Goal: Task Accomplishment & Management: Manage account settings

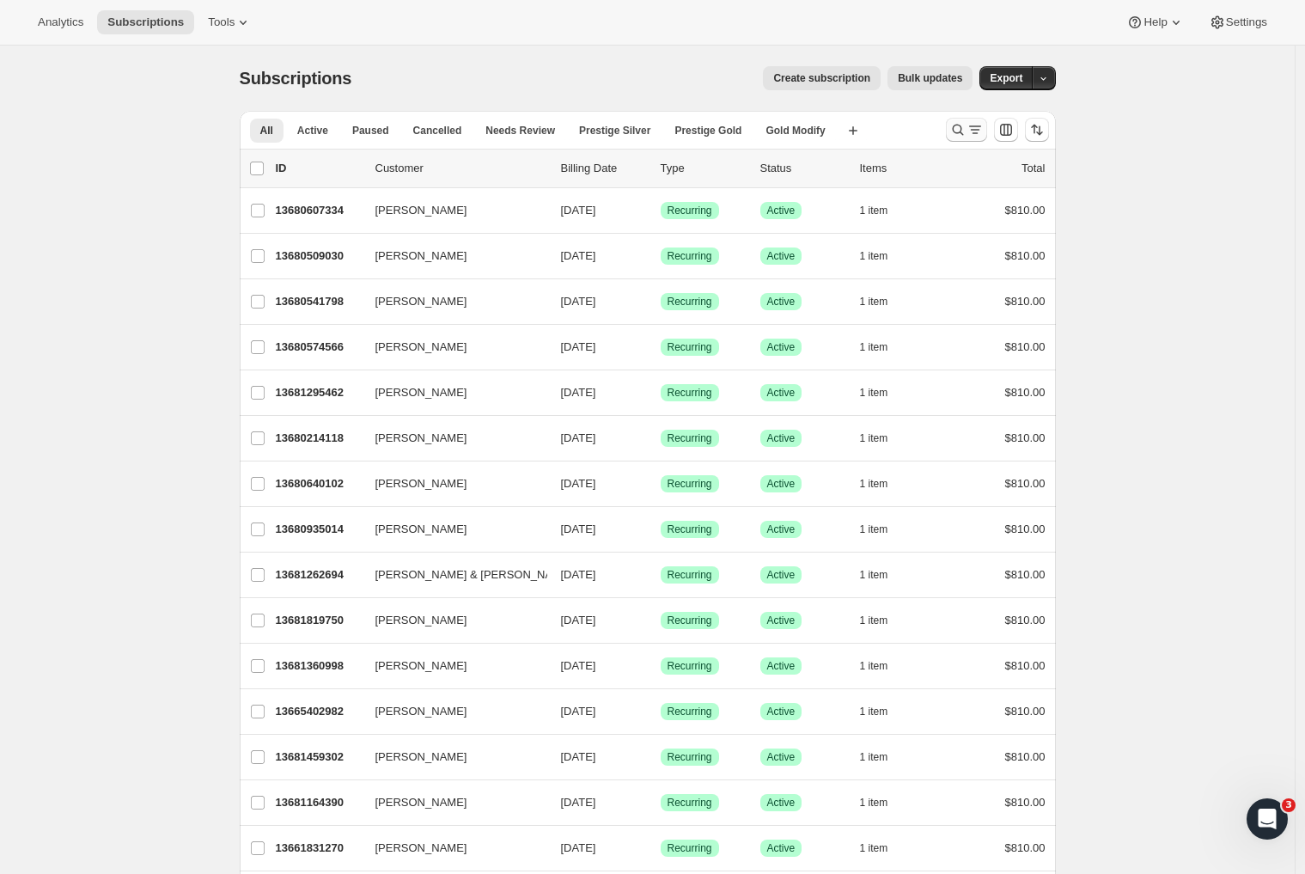
click at [964, 122] on icon "Search and filter results" at bounding box center [957, 129] width 17 height 17
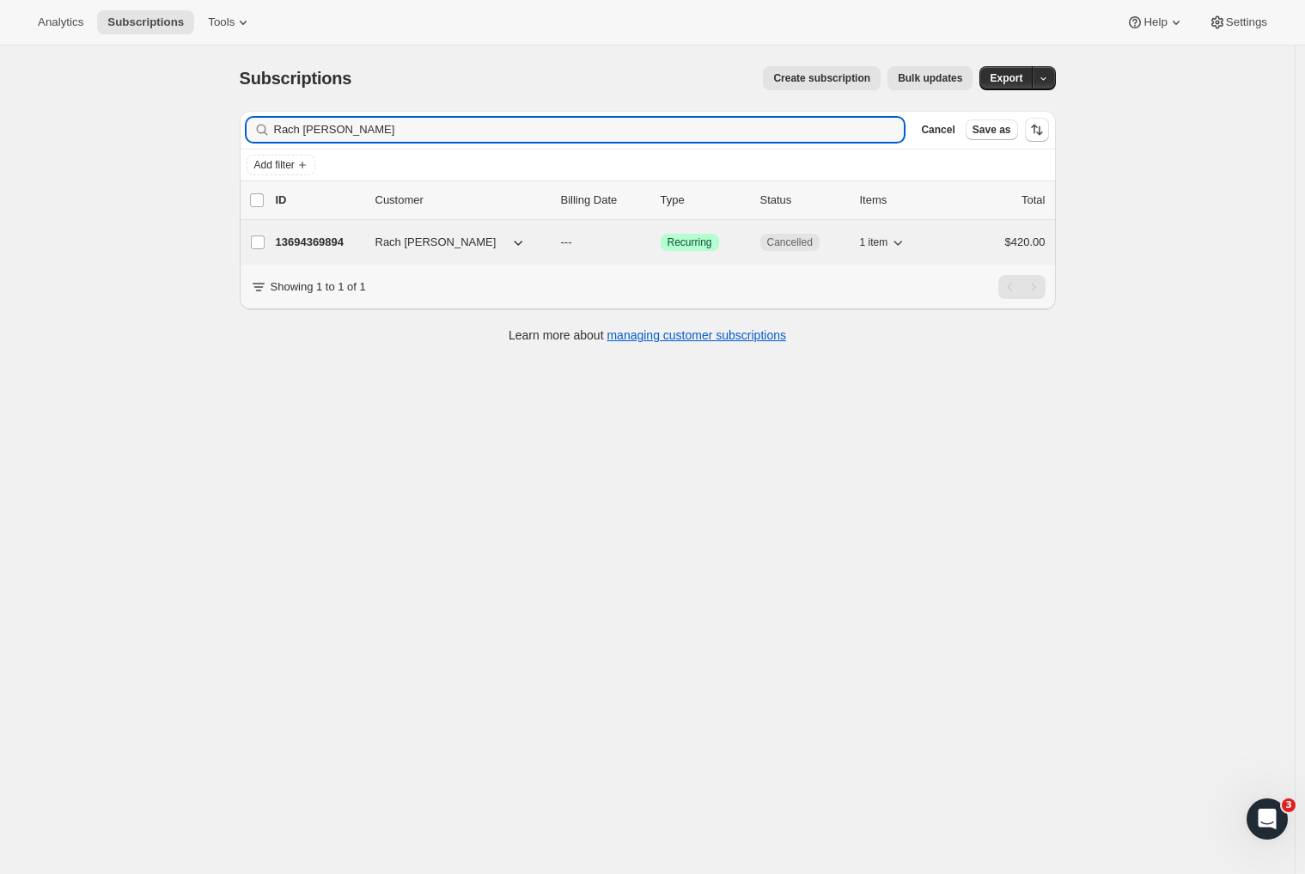
type input "Rach [PERSON_NAME]"
click at [572, 243] on span "---" at bounding box center [566, 241] width 11 height 13
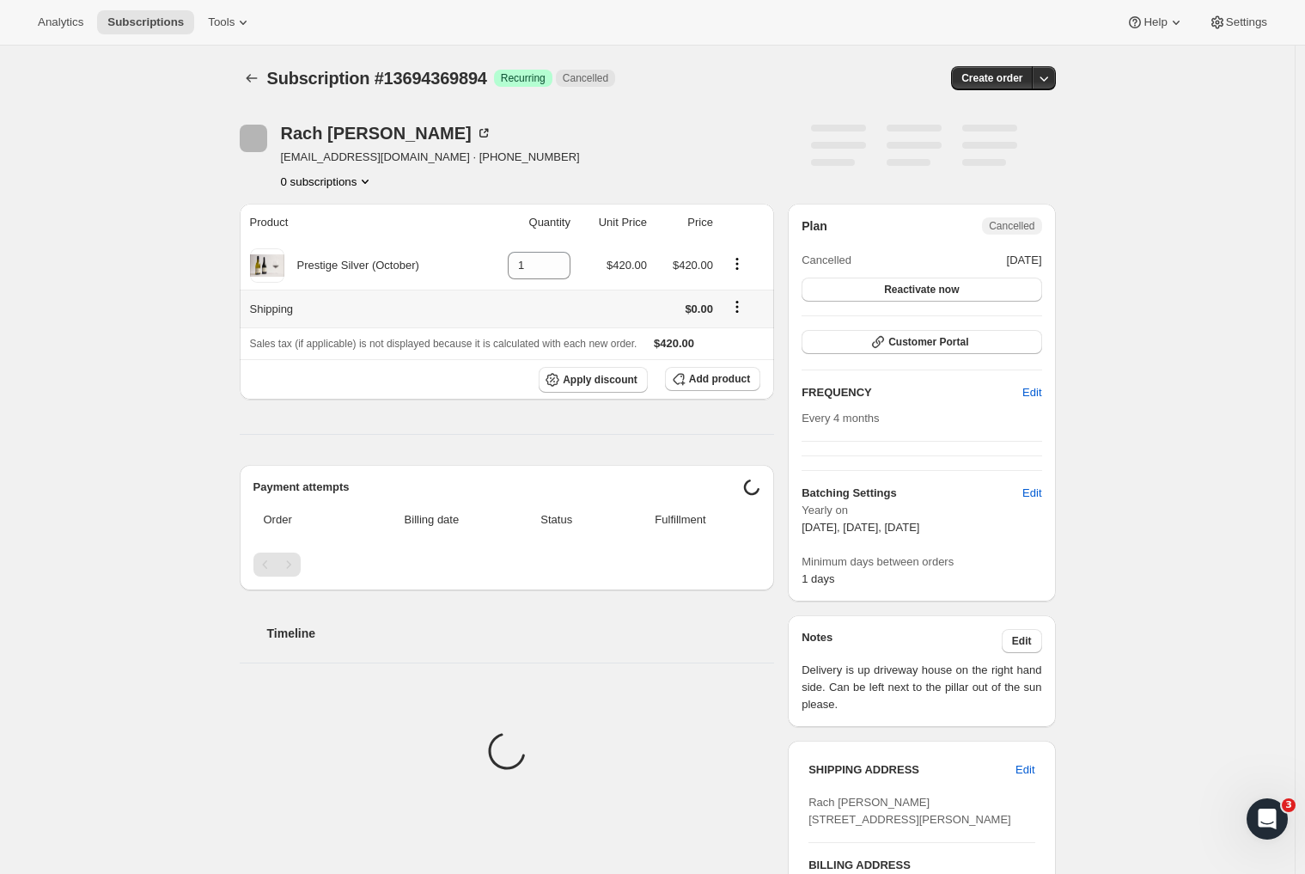
scroll to position [498, 0]
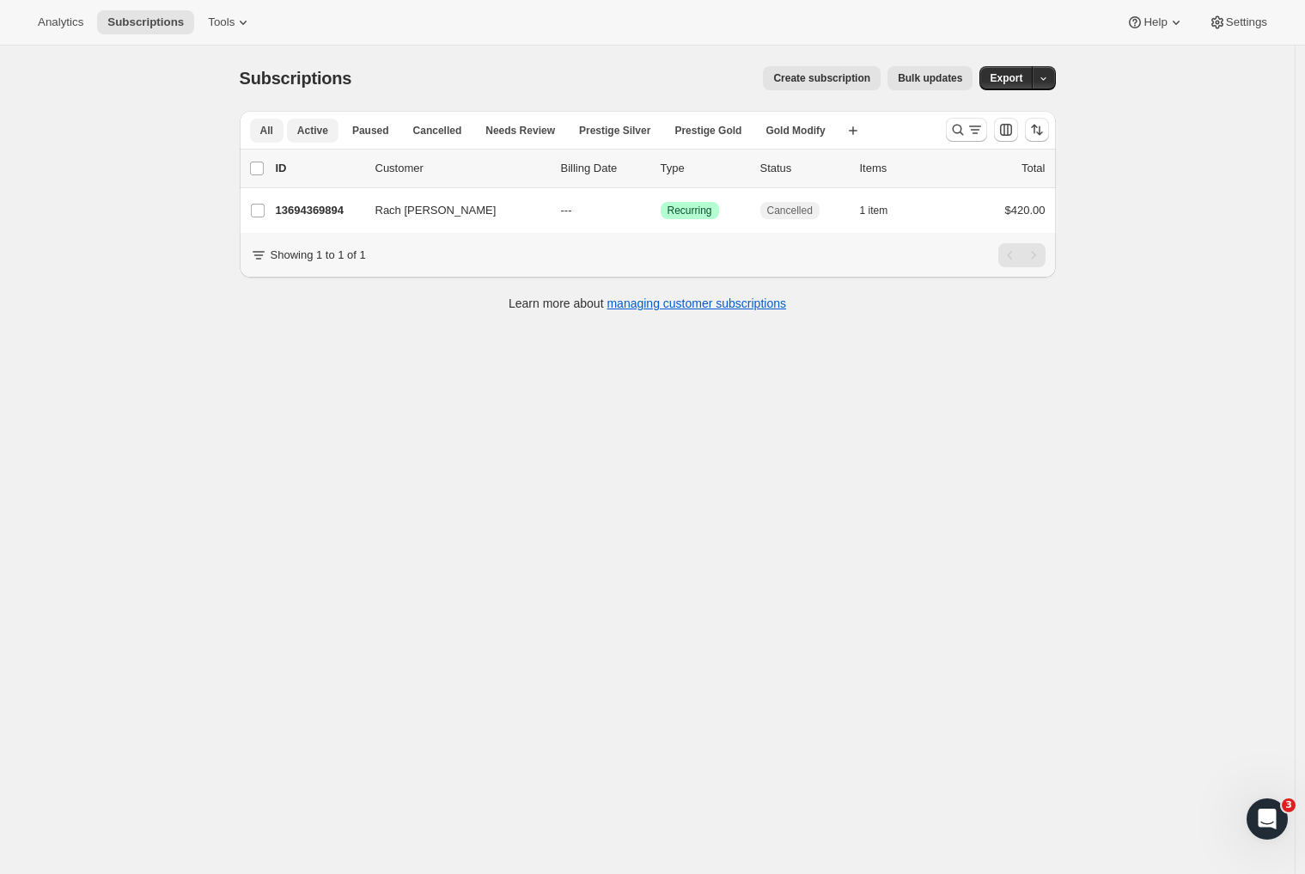
click at [310, 134] on span "Active" at bounding box center [312, 131] width 31 height 14
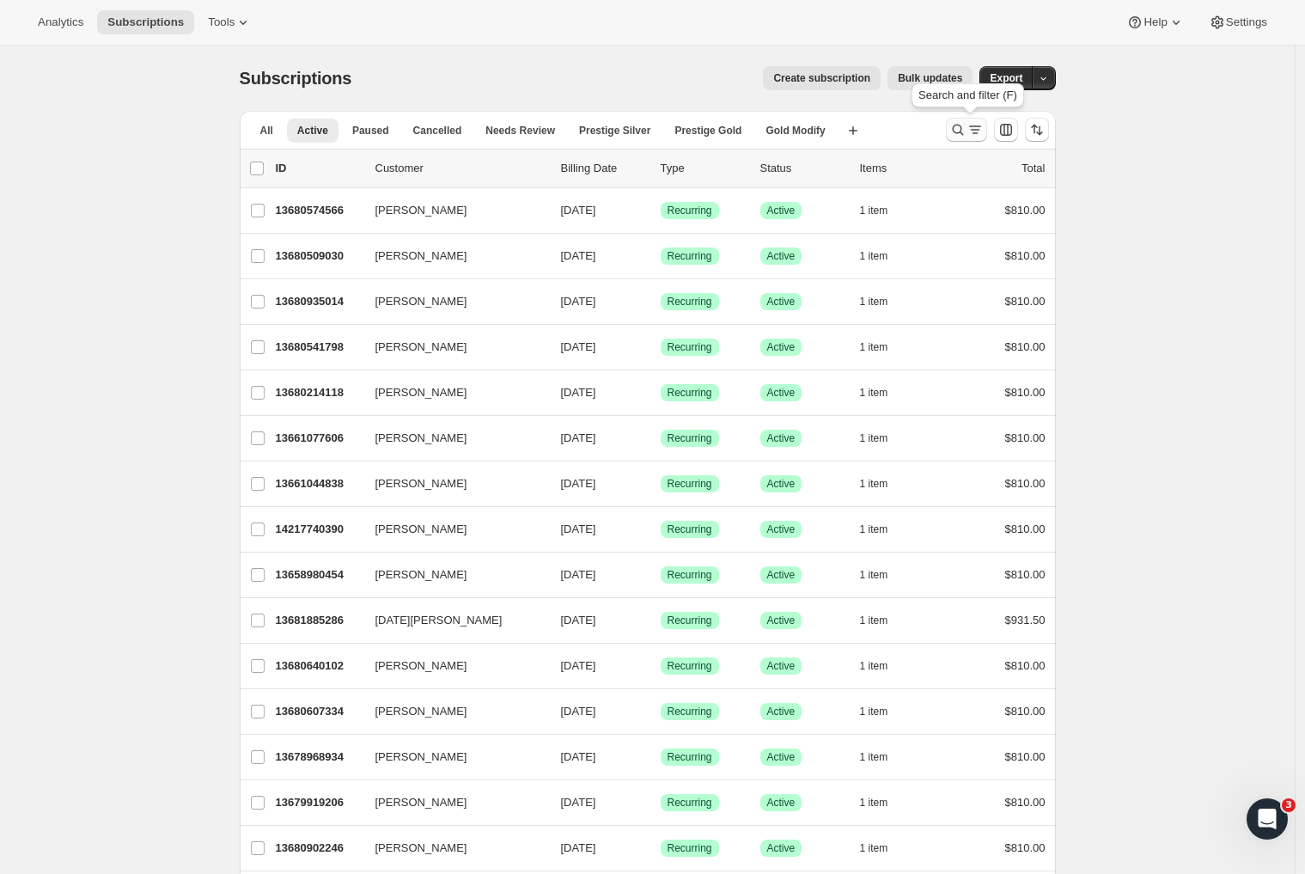
click at [972, 129] on icon "Search and filter results" at bounding box center [974, 129] width 17 height 17
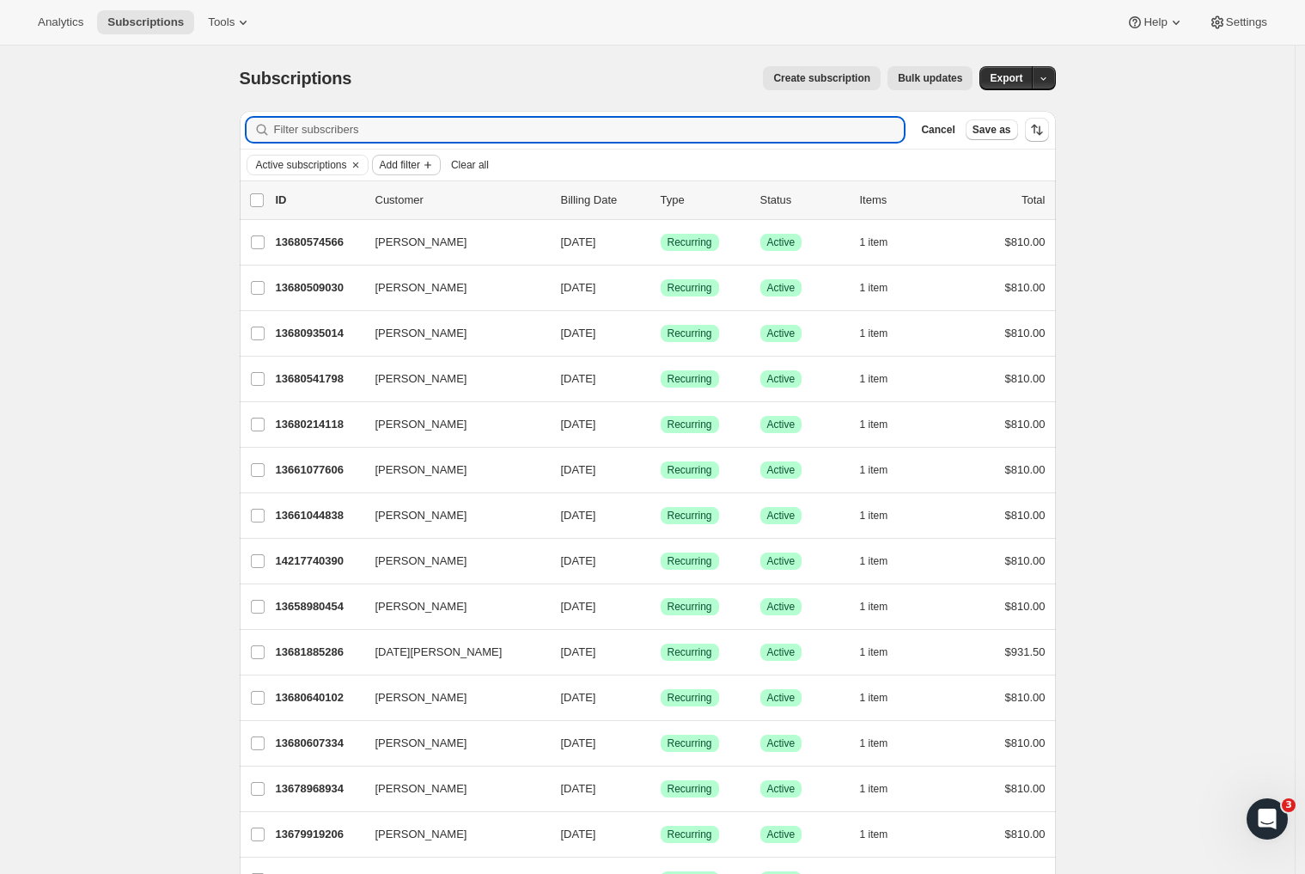
click at [414, 161] on span "Add filter" at bounding box center [400, 165] width 40 height 14
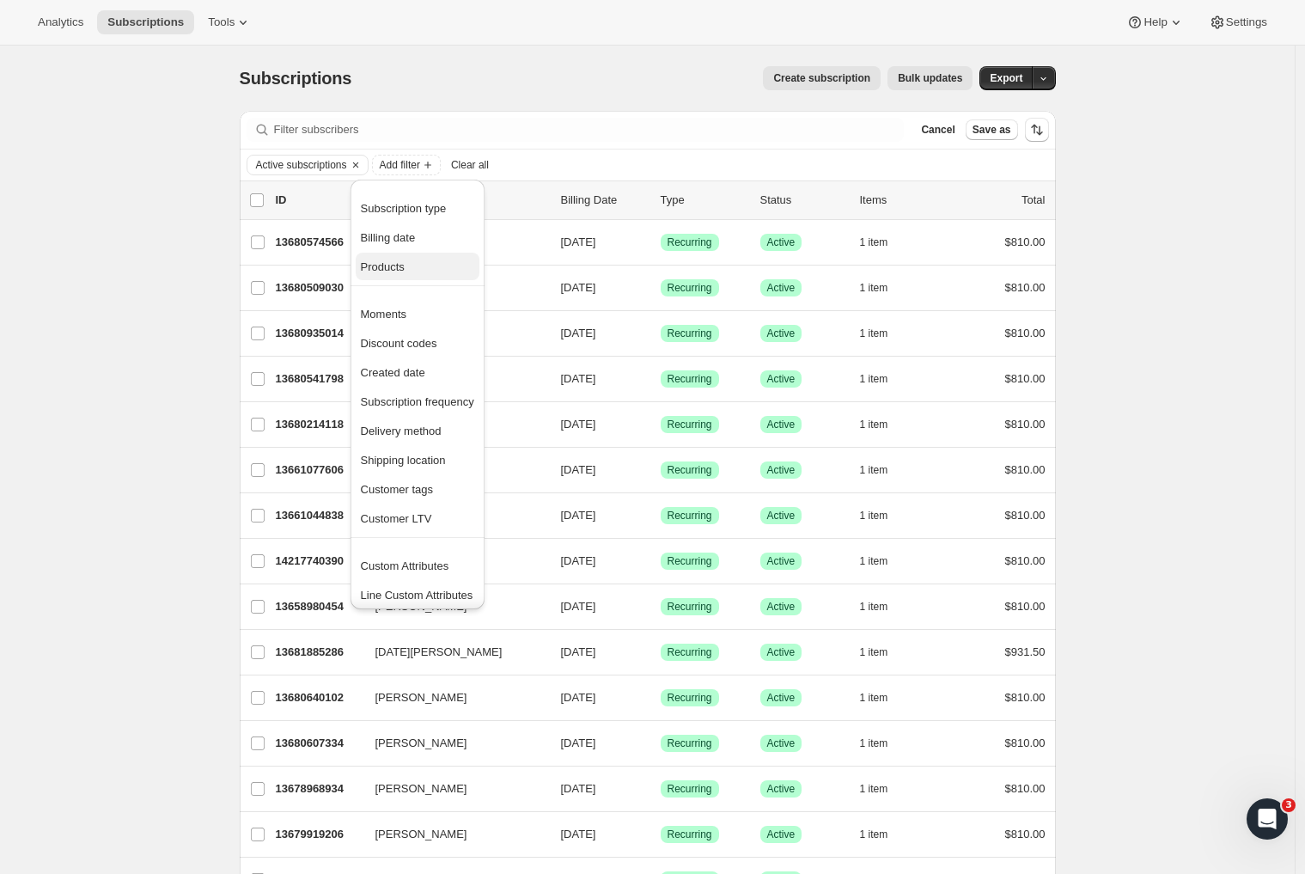
click at [402, 272] on span "Products" at bounding box center [383, 266] width 44 height 13
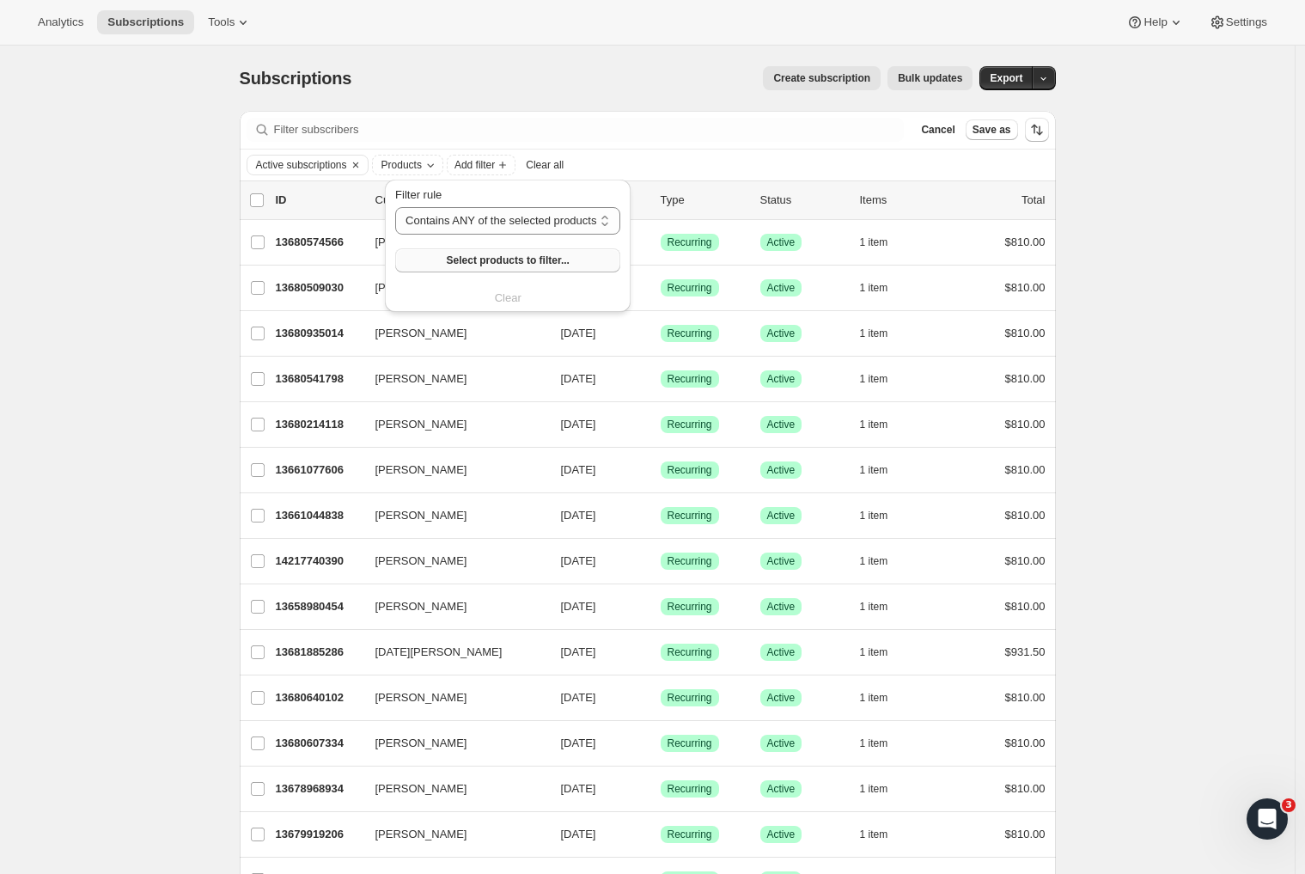
click at [491, 255] on span "Select products to filter..." at bounding box center [508, 260] width 123 height 14
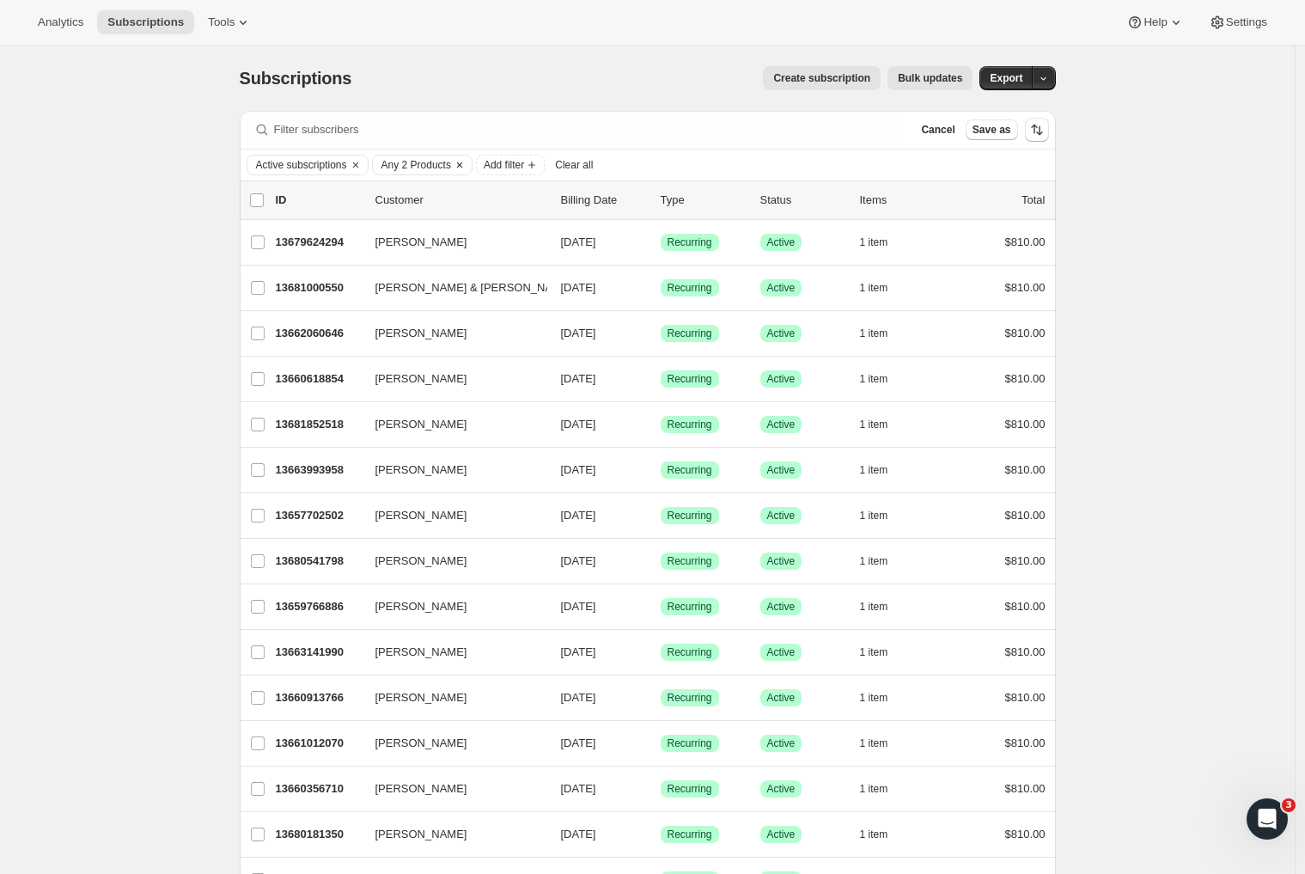
click at [466, 164] on icon "Clear" at bounding box center [460, 165] width 14 height 14
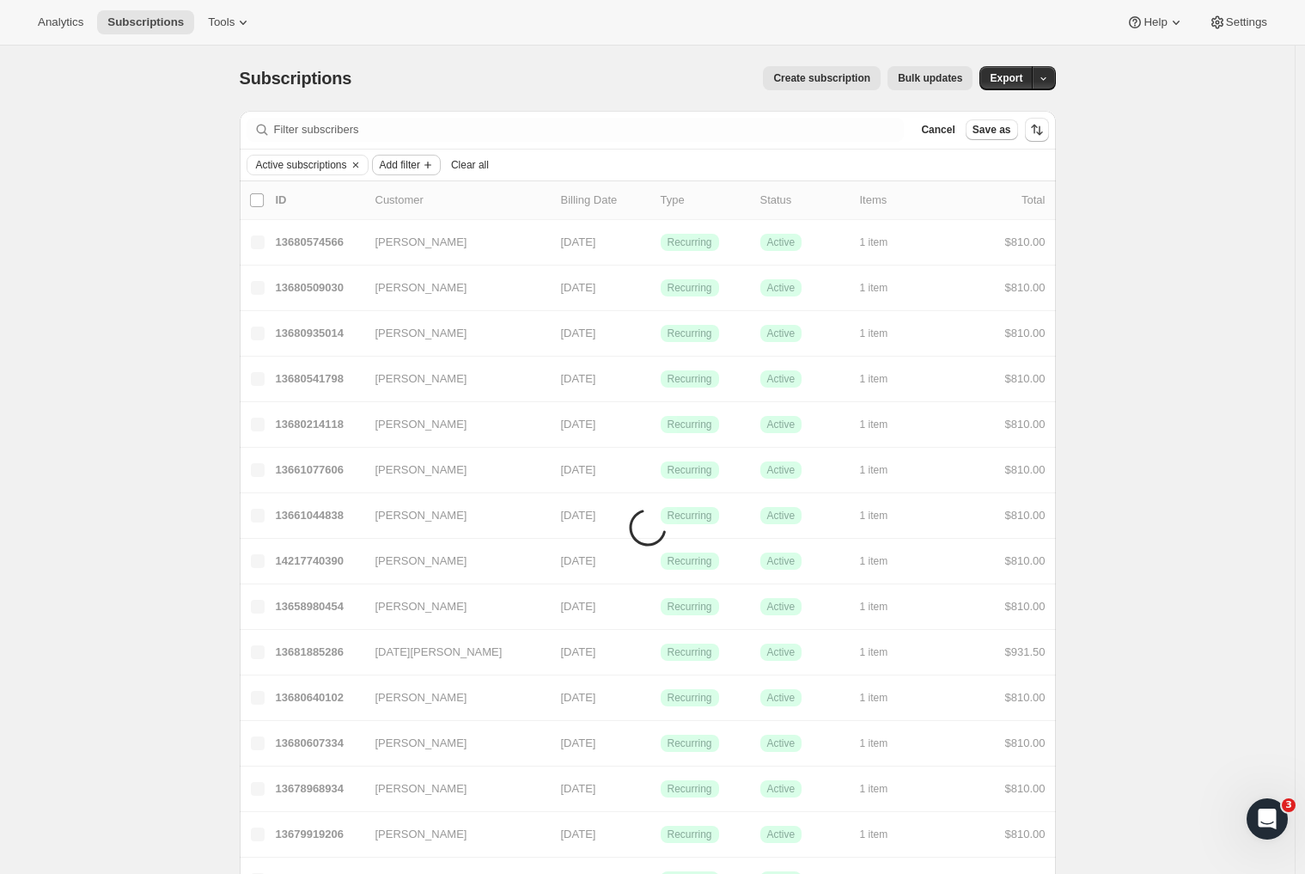
click at [419, 163] on span "Add filter" at bounding box center [400, 165] width 40 height 14
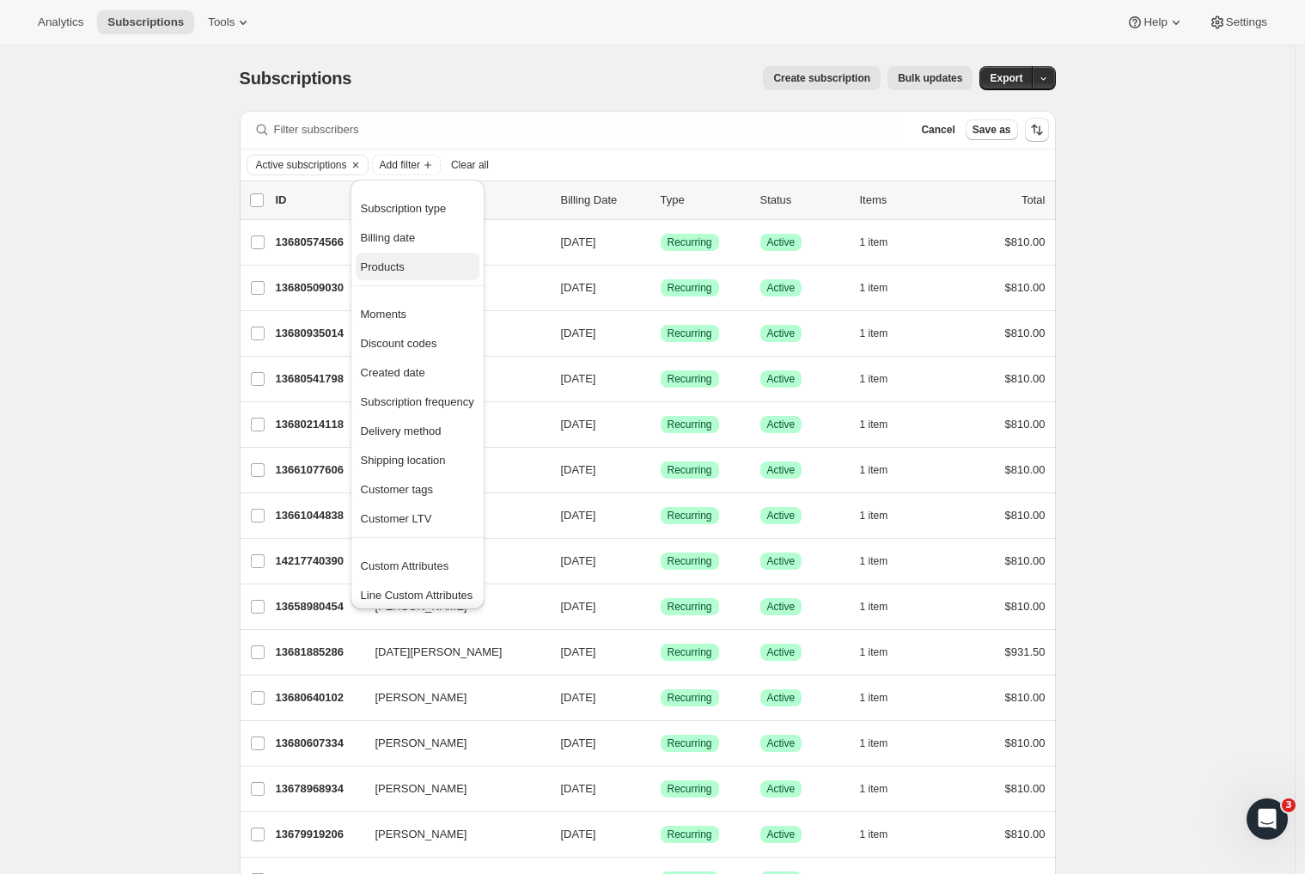
click at [404, 264] on span "Products" at bounding box center [383, 266] width 44 height 13
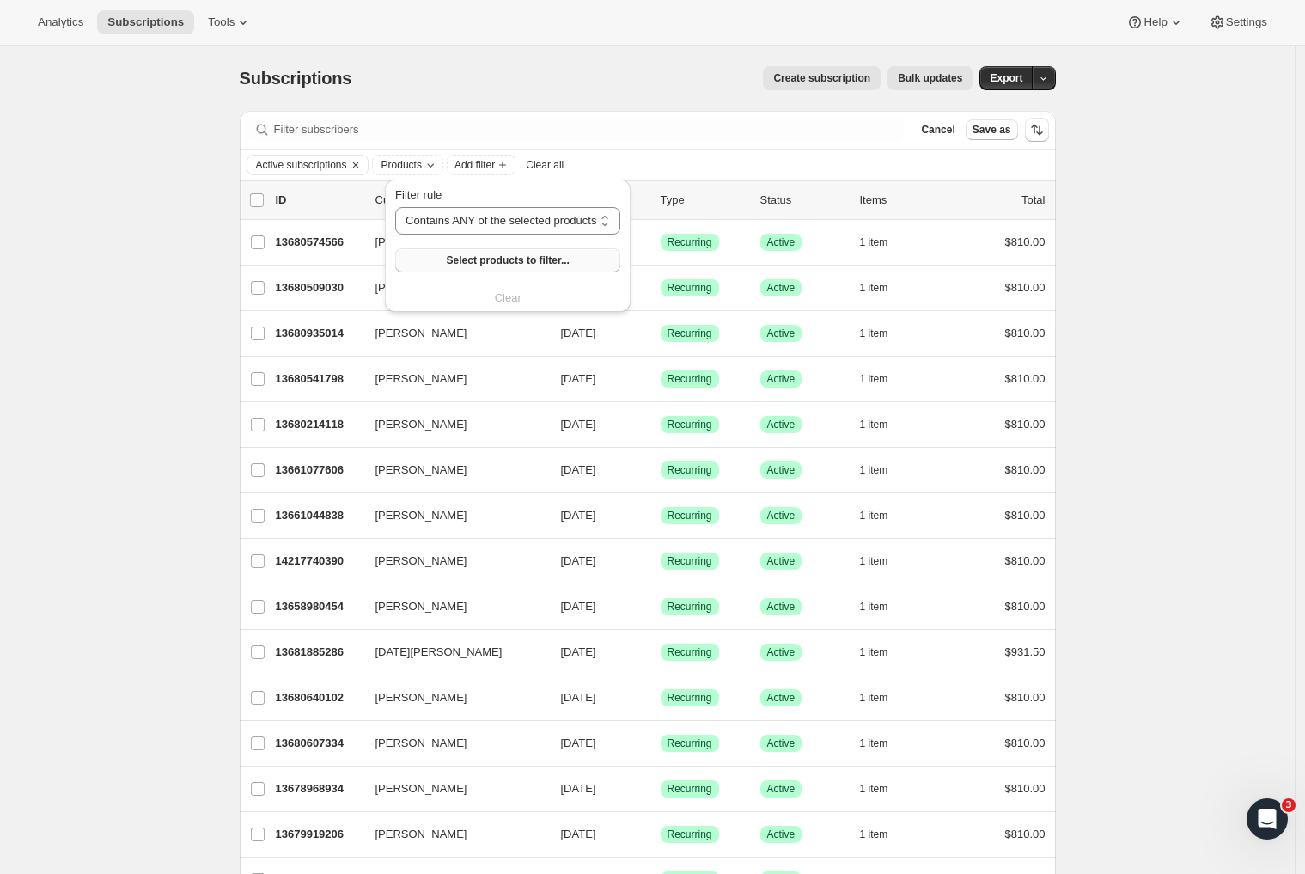
click at [493, 262] on span "Select products to filter..." at bounding box center [508, 260] width 123 height 14
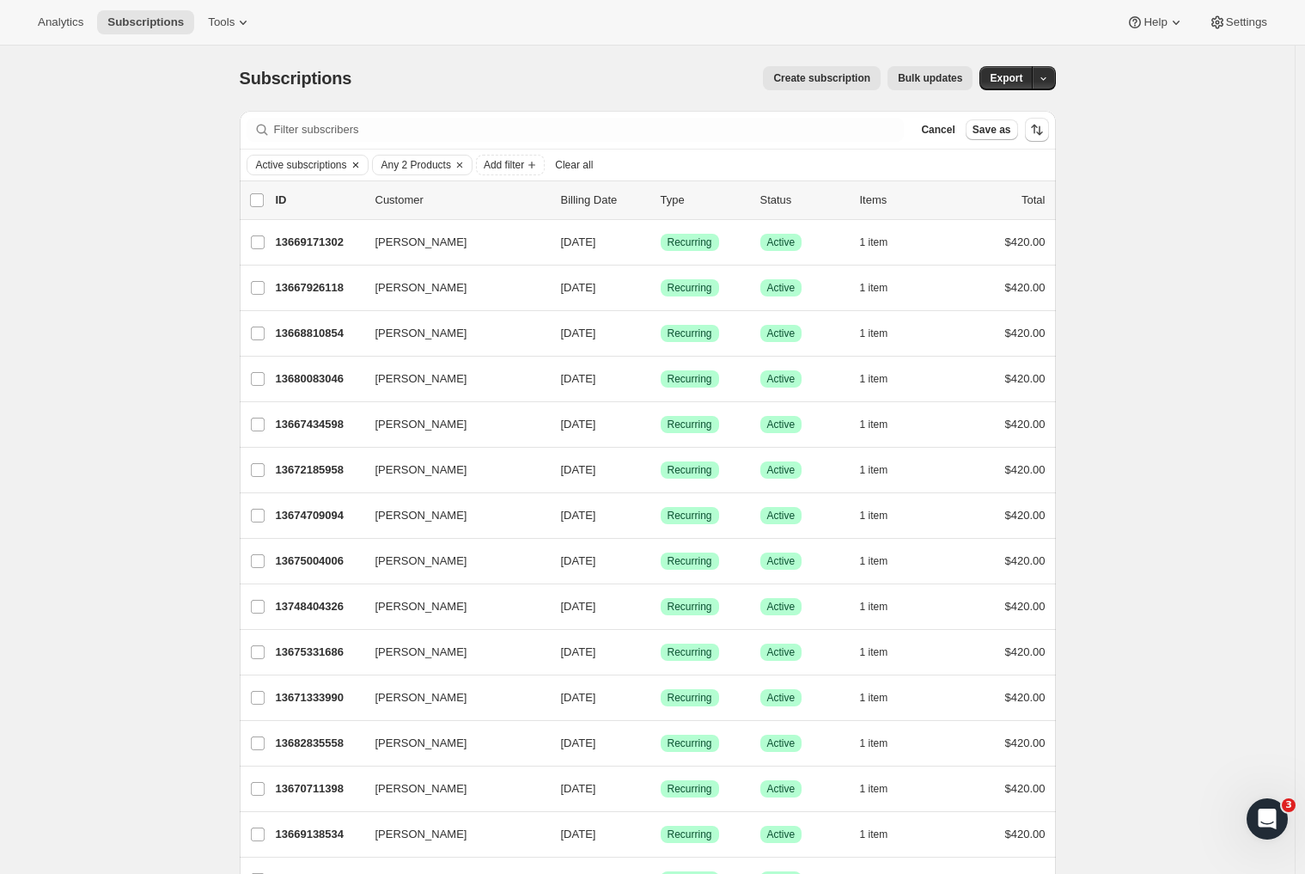
click at [361, 165] on button "Clear" at bounding box center [355, 164] width 17 height 19
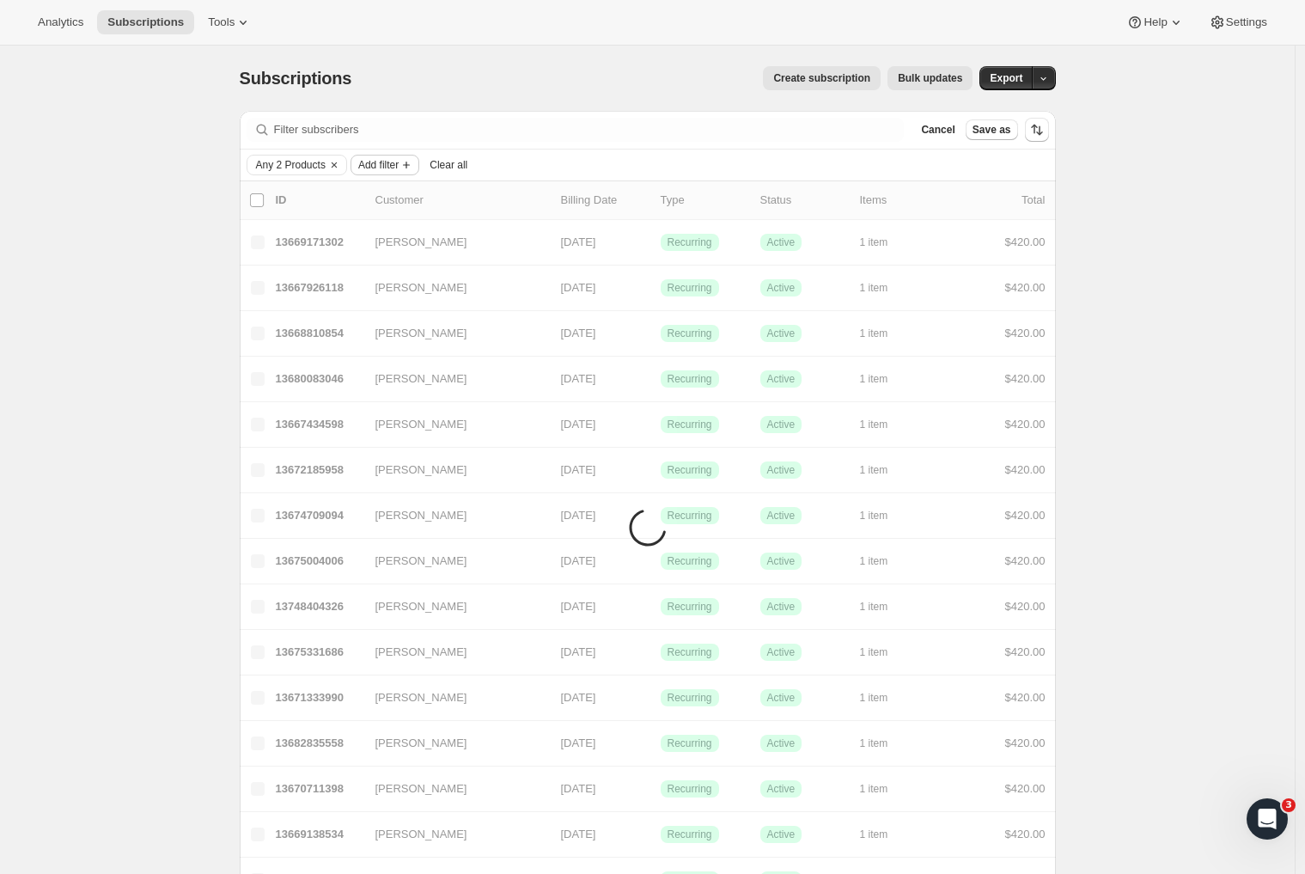
click at [399, 168] on span "Add filter" at bounding box center [378, 165] width 40 height 14
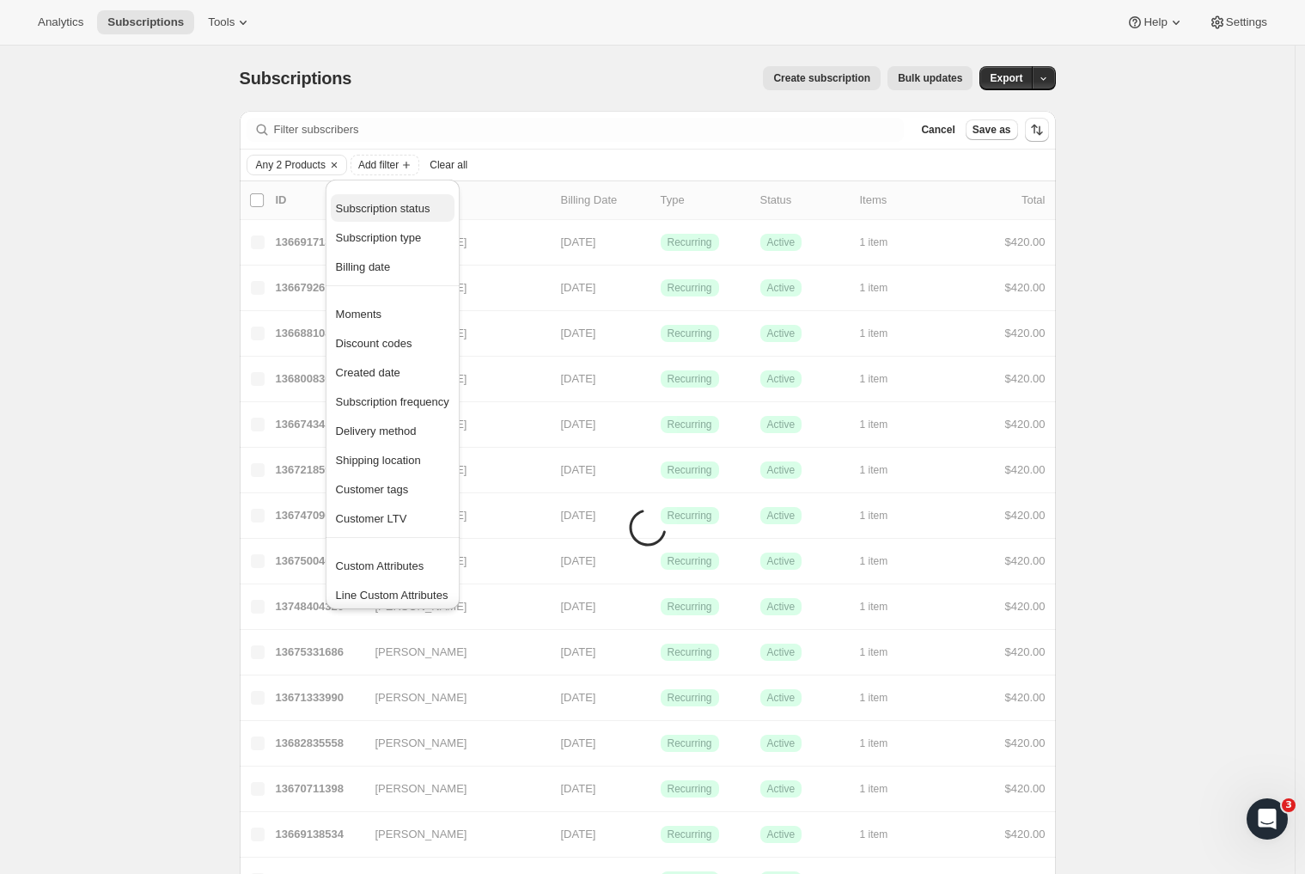
click at [404, 206] on span "Subscription status" at bounding box center [383, 208] width 94 height 13
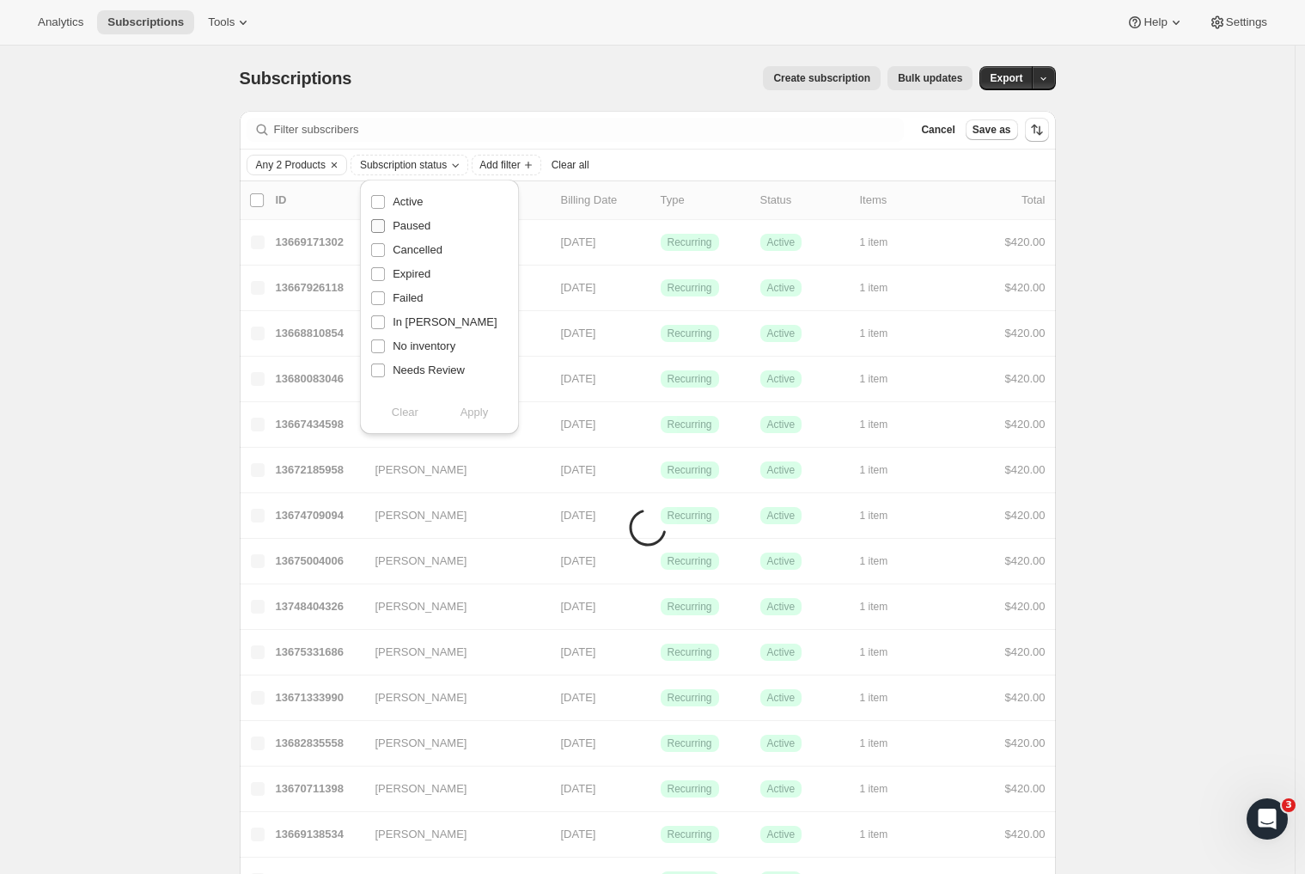
click at [379, 223] on input "Paused" at bounding box center [378, 226] width 14 height 14
checkbox input "true"
click at [484, 414] on span "Apply" at bounding box center [474, 412] width 28 height 17
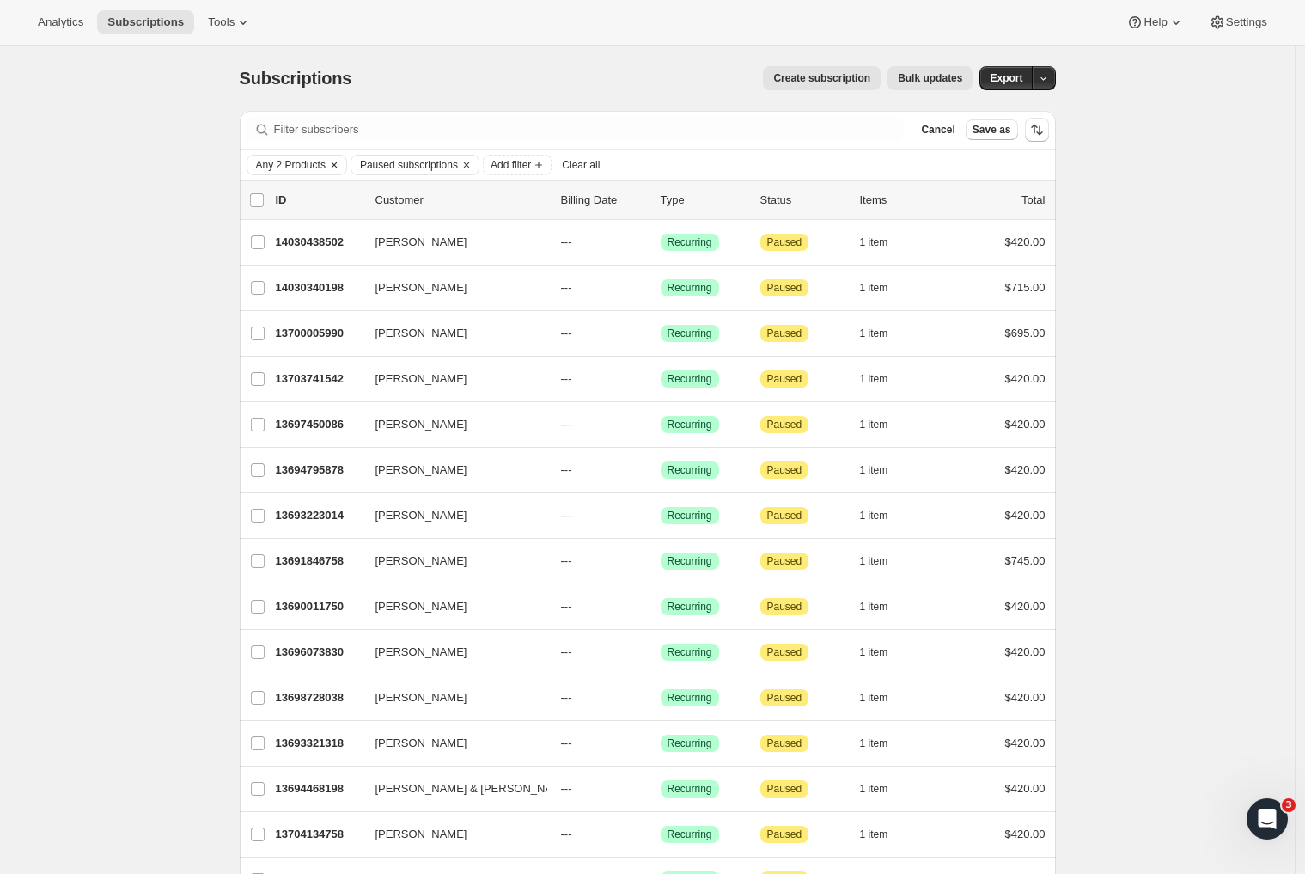
click at [326, 168] on span "Any 2 Products" at bounding box center [291, 165] width 70 height 14
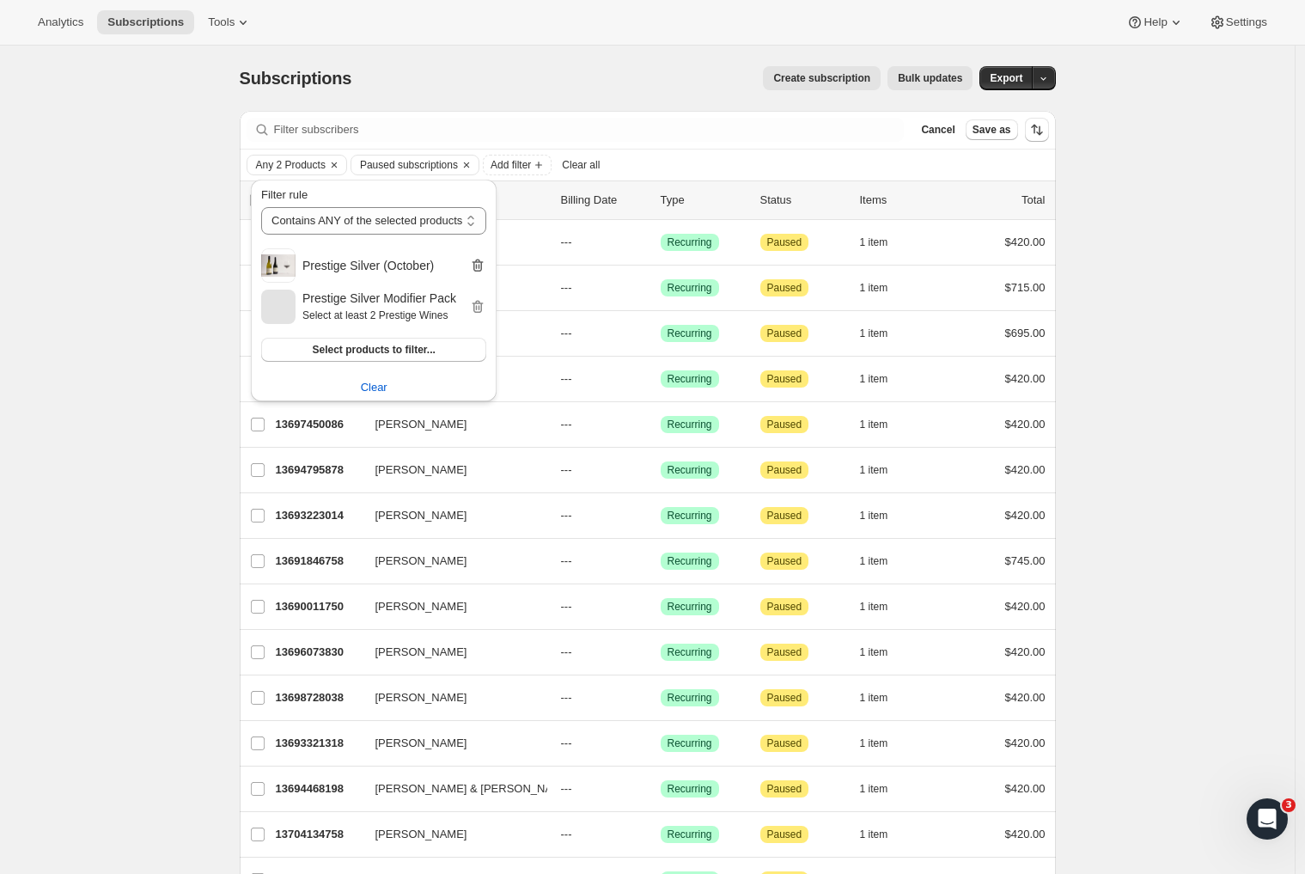
click at [486, 265] on icon "button" at bounding box center [477, 265] width 17 height 17
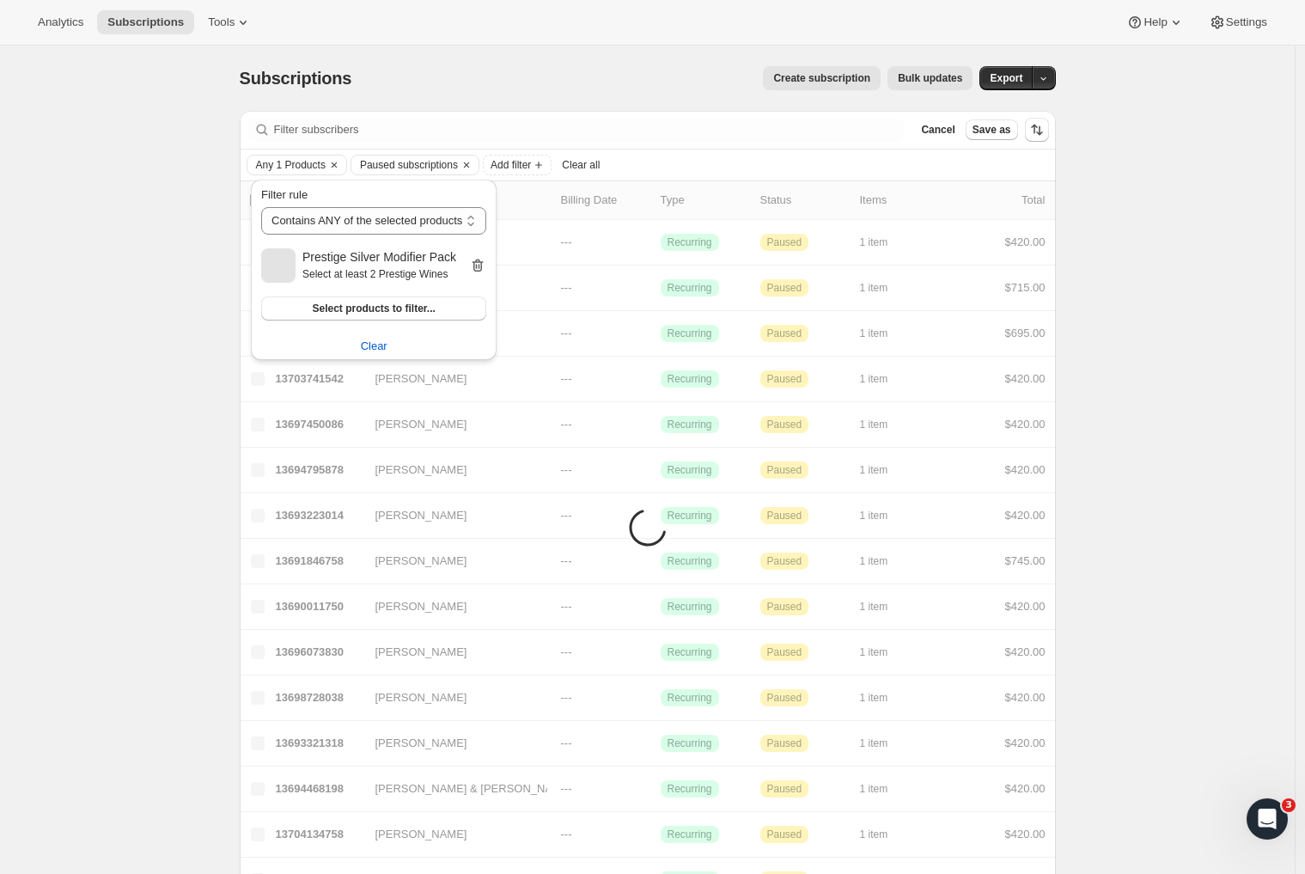
click at [486, 263] on icon "button" at bounding box center [477, 265] width 17 height 17
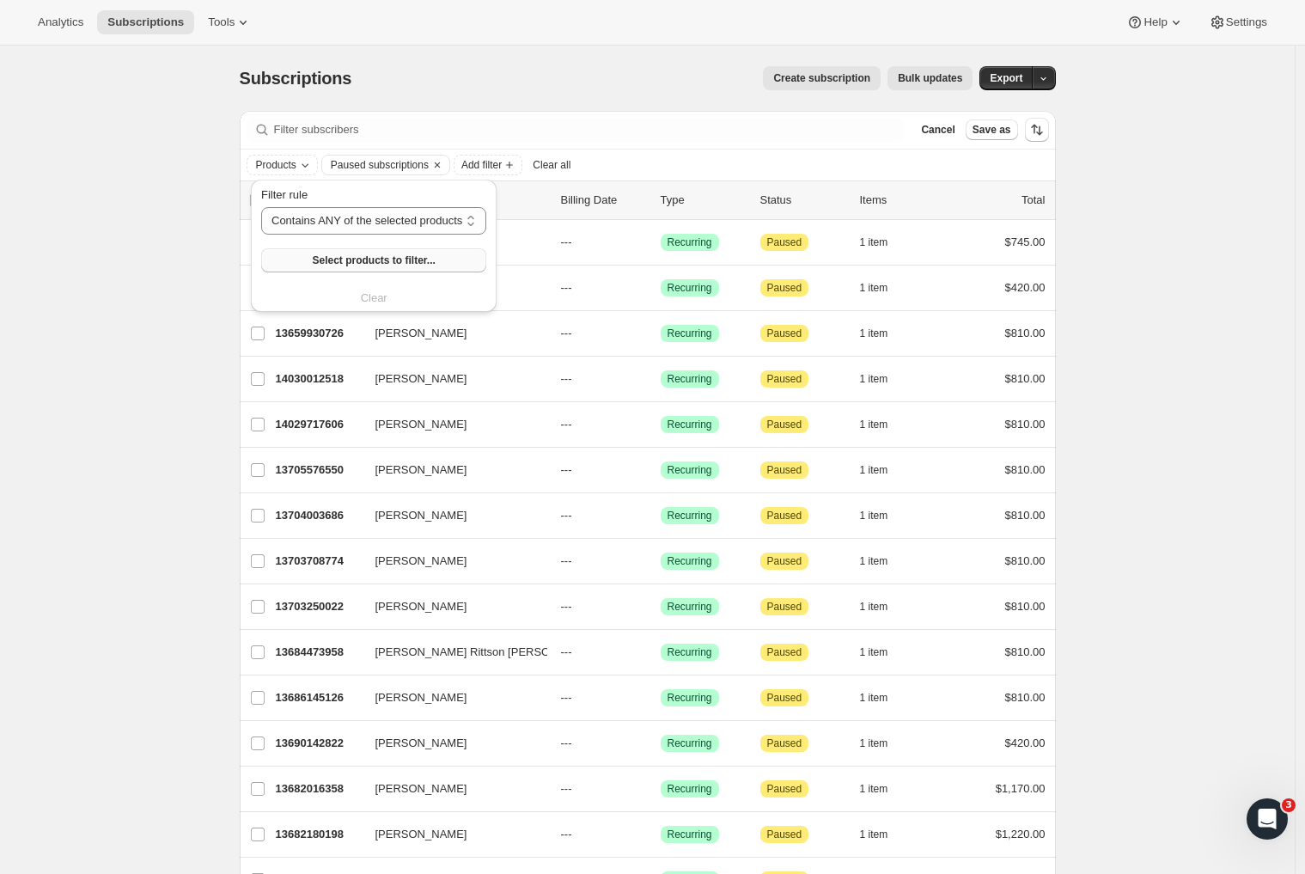
click at [370, 268] on button "Select products to filter..." at bounding box center [373, 260] width 225 height 24
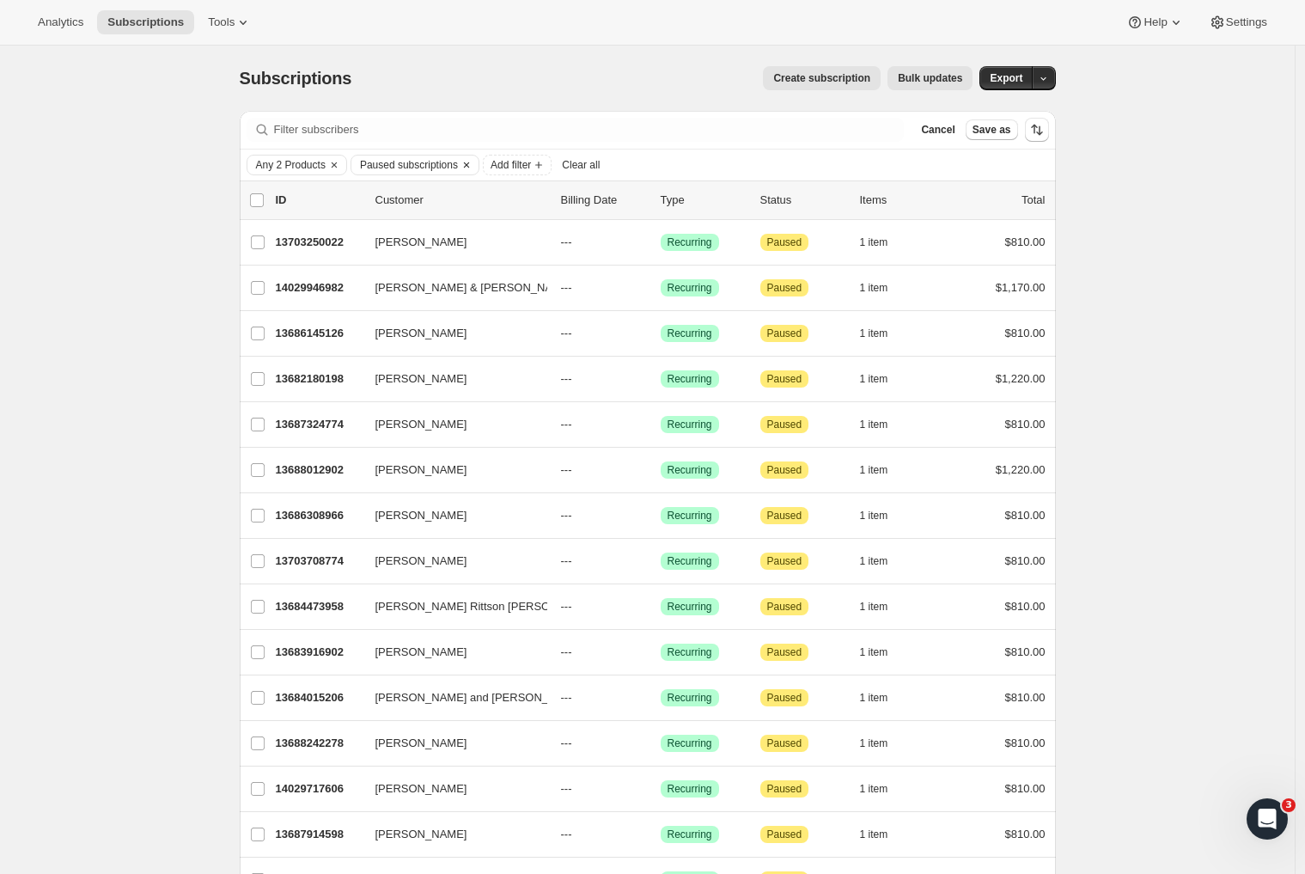
drag, startPoint x: 413, startPoint y: 161, endPoint x: 444, endPoint y: 160, distance: 30.9
click at [413, 161] on span "Paused subscriptions" at bounding box center [409, 165] width 98 height 14
click at [376, 198] on input "Active" at bounding box center [378, 202] width 14 height 14
checkbox input "true"
drag, startPoint x: 377, startPoint y: 222, endPoint x: 420, endPoint y: 271, distance: 65.1
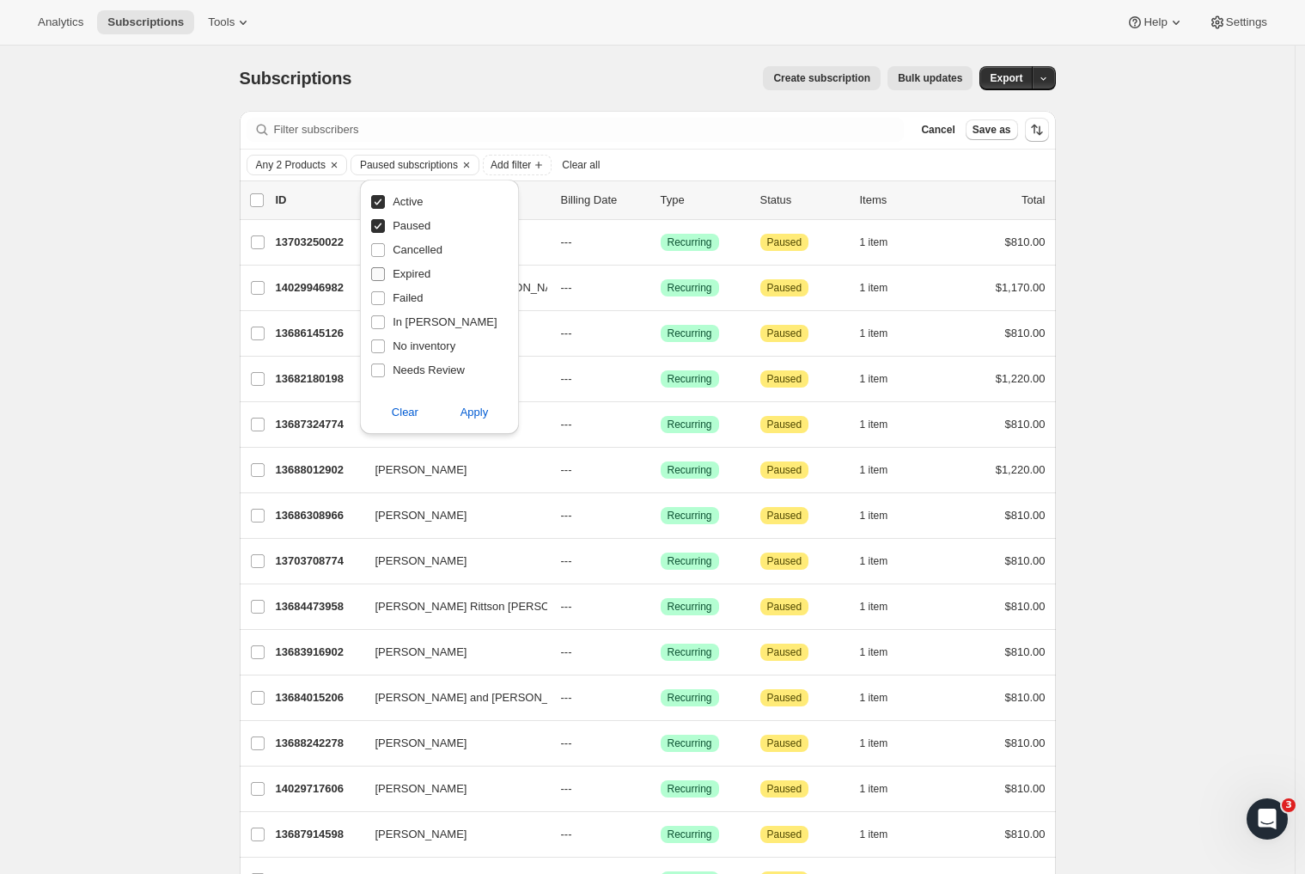
click at [377, 222] on input "Paused" at bounding box center [378, 226] width 14 height 14
checkbox input "false"
click at [481, 407] on span "Apply" at bounding box center [474, 412] width 28 height 17
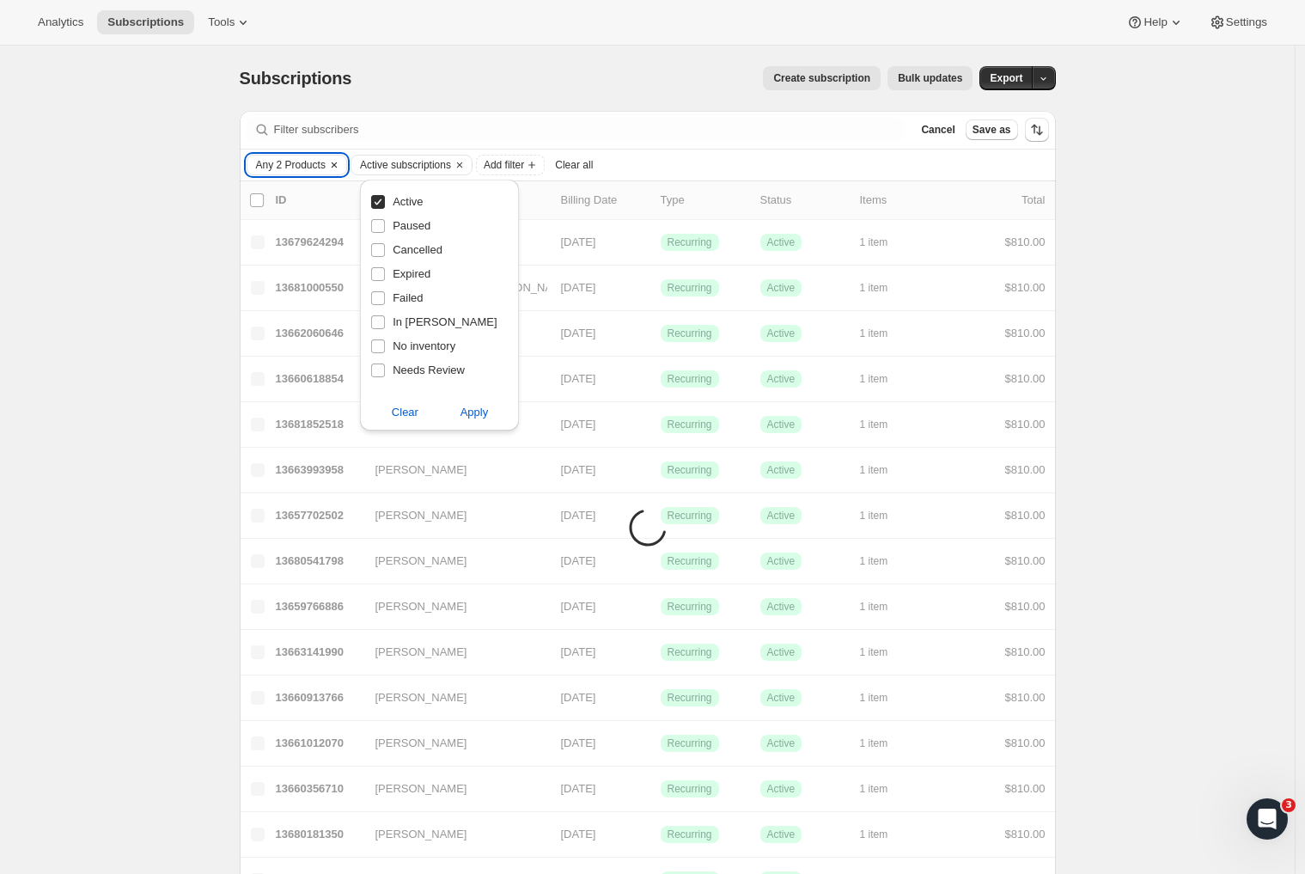
click at [326, 163] on span "Any 2 Products" at bounding box center [291, 165] width 70 height 14
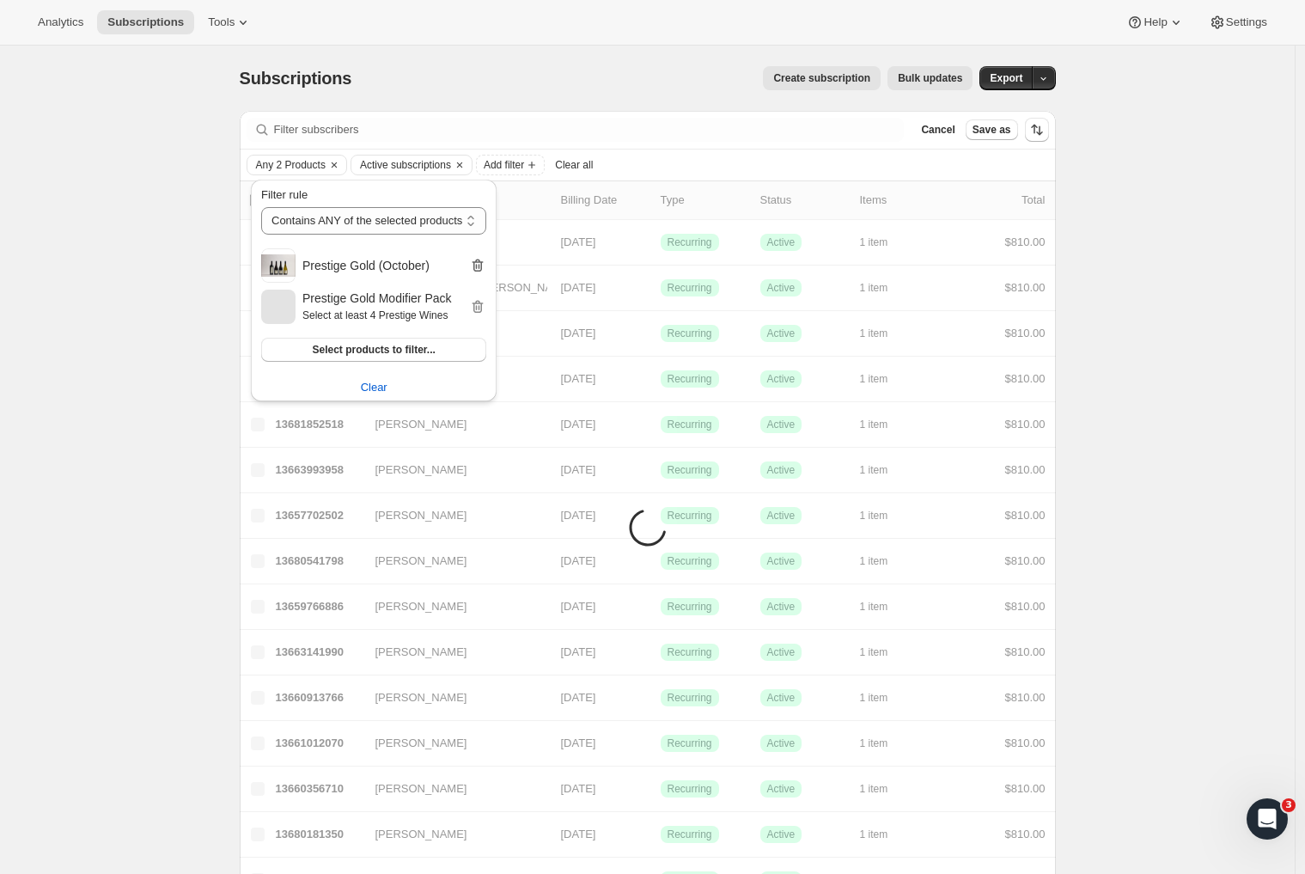
click at [483, 265] on icon "button" at bounding box center [477, 265] width 17 height 17
click at [484, 266] on icon "button" at bounding box center [477, 265] width 11 height 13
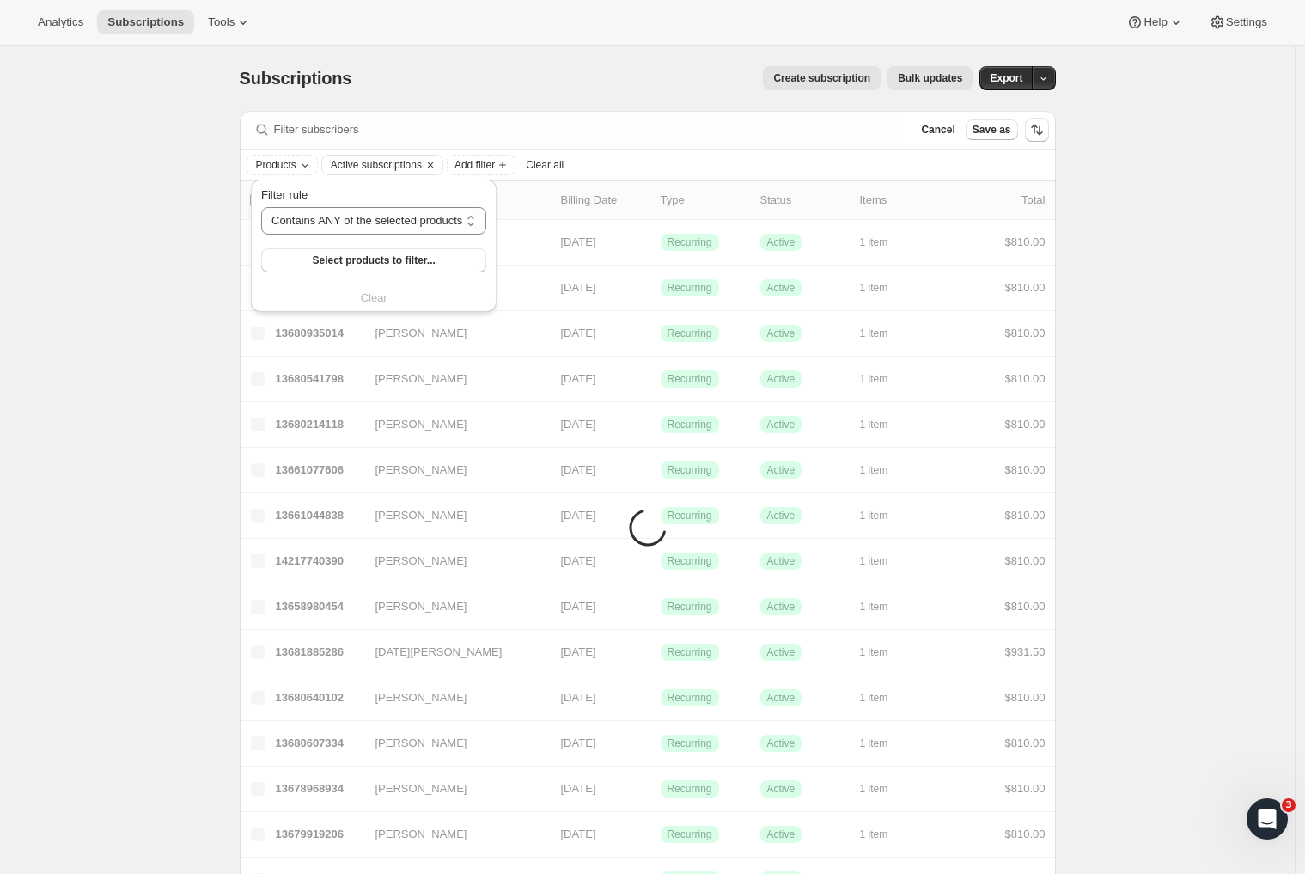
click at [450, 236] on div "Filter rule Contains ANY of the selected products Contains ALL of the selected …" at bounding box center [373, 229] width 225 height 86
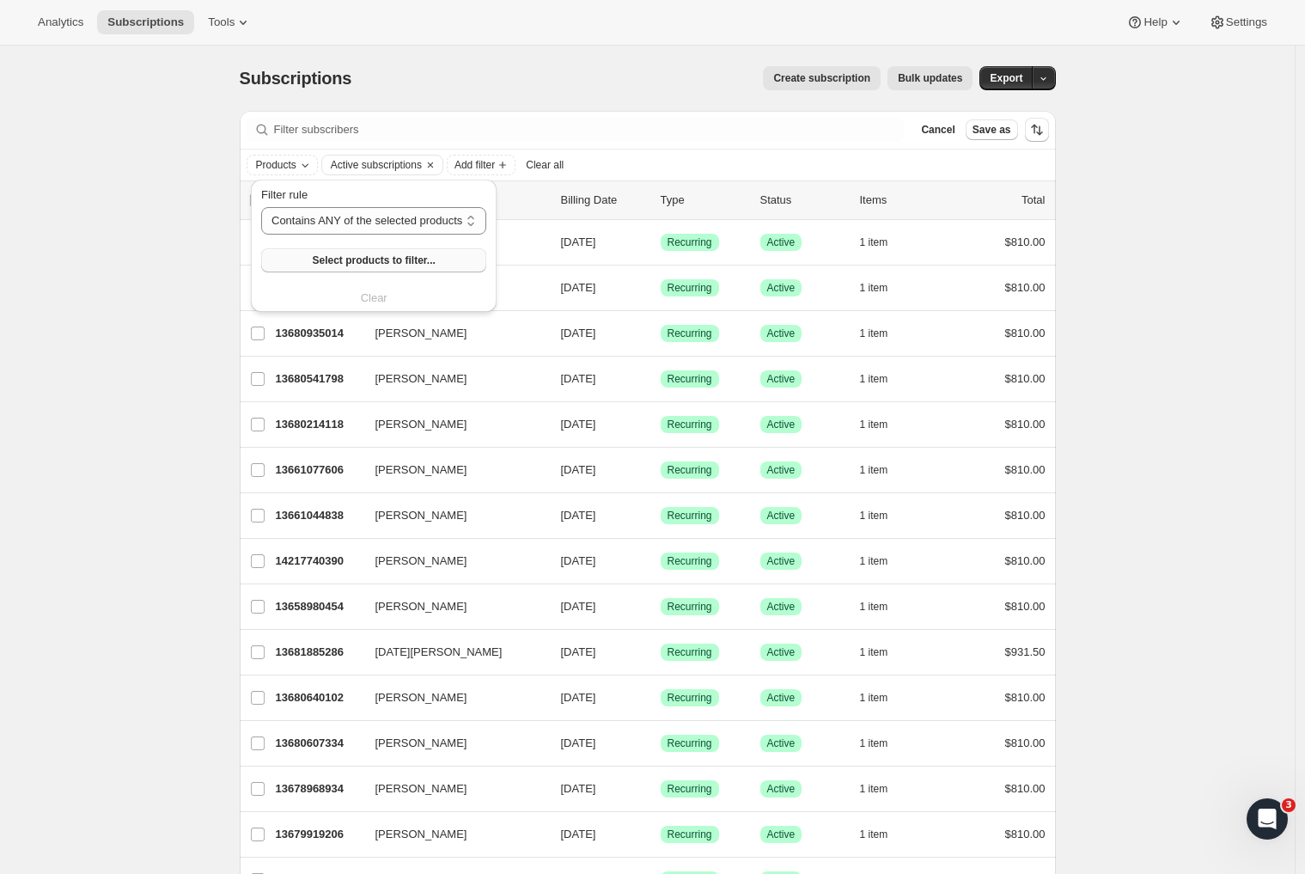
click at [369, 256] on span "Select products to filter..." at bounding box center [373, 260] width 123 height 14
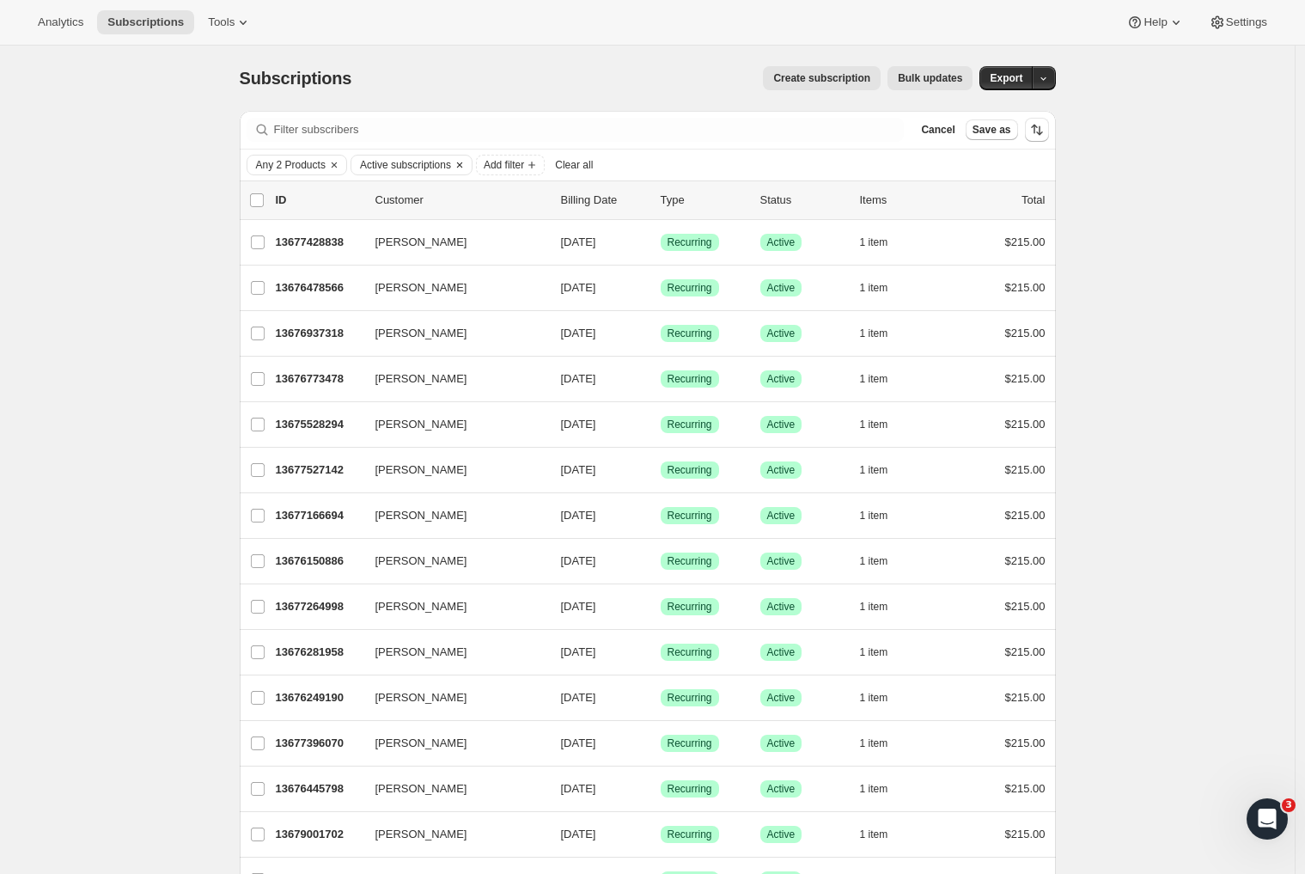
click at [451, 167] on span "Active subscriptions" at bounding box center [405, 165] width 91 height 14
click at [386, 225] on span at bounding box center [377, 225] width 15 height 15
click at [385, 225] on input "Paused" at bounding box center [378, 226] width 14 height 14
checkbox input "true"
click at [376, 198] on input "Active" at bounding box center [378, 202] width 14 height 14
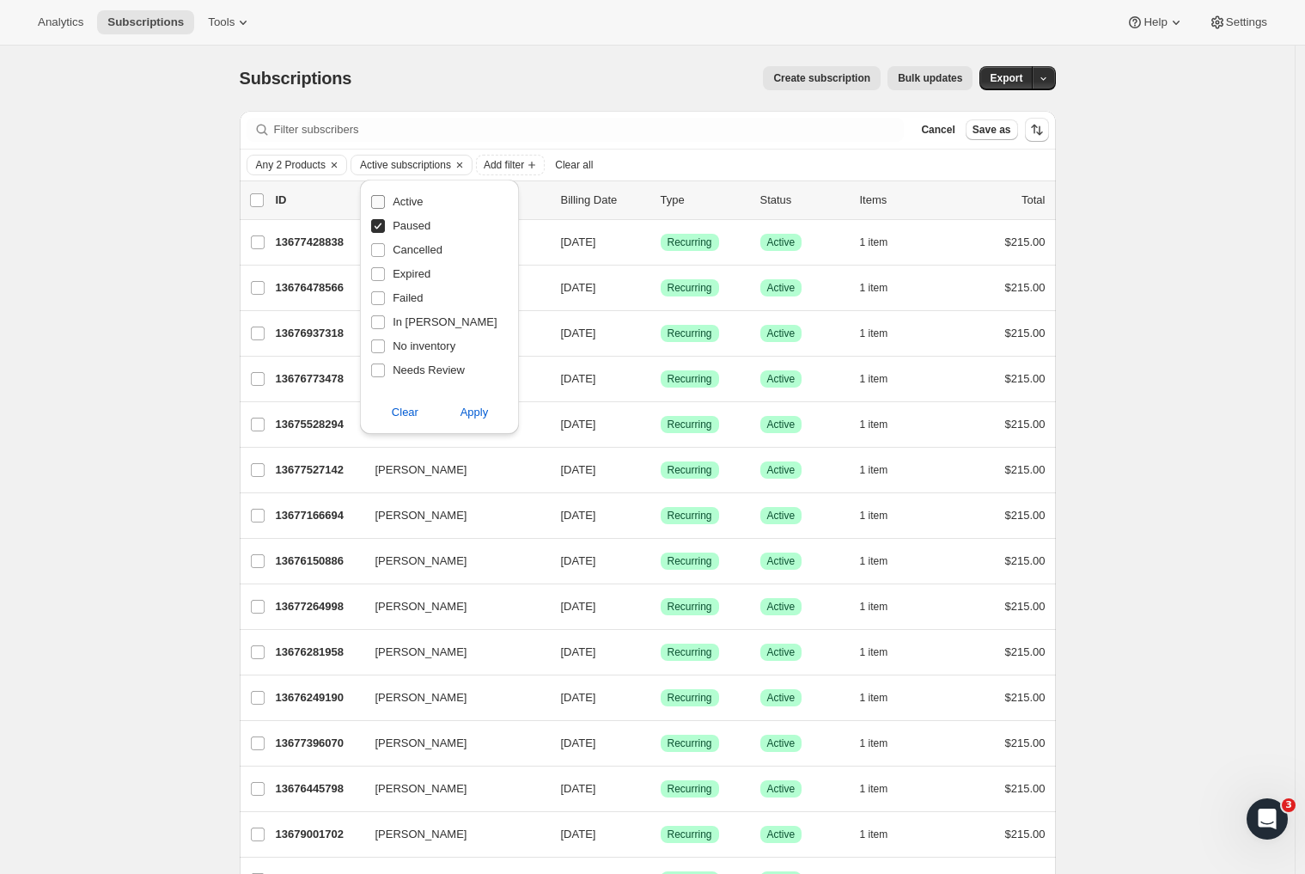
checkbox input "false"
click at [472, 414] on span "Apply" at bounding box center [474, 412] width 28 height 17
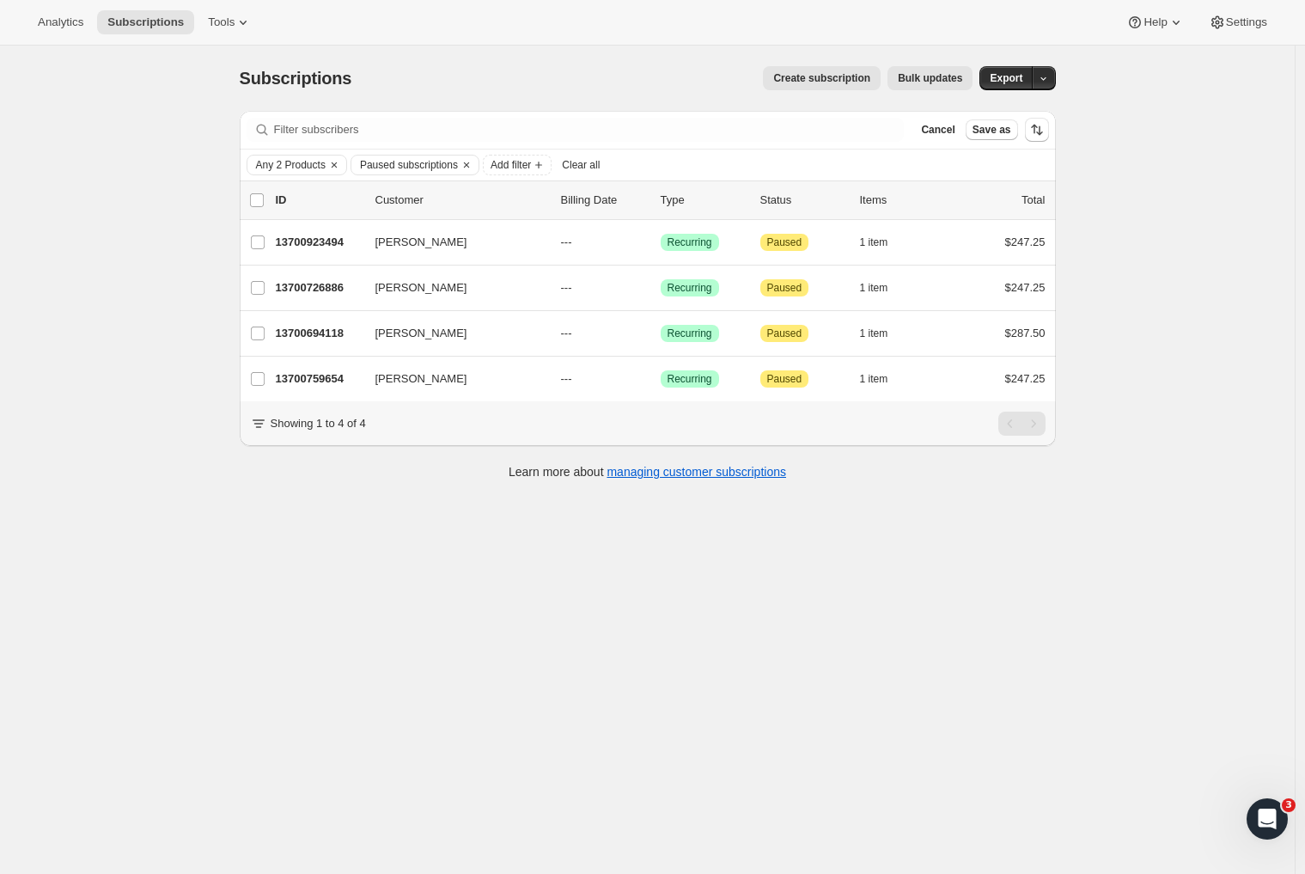
scroll to position [46, 0]
